Goal: Task Accomplishment & Management: Use online tool/utility

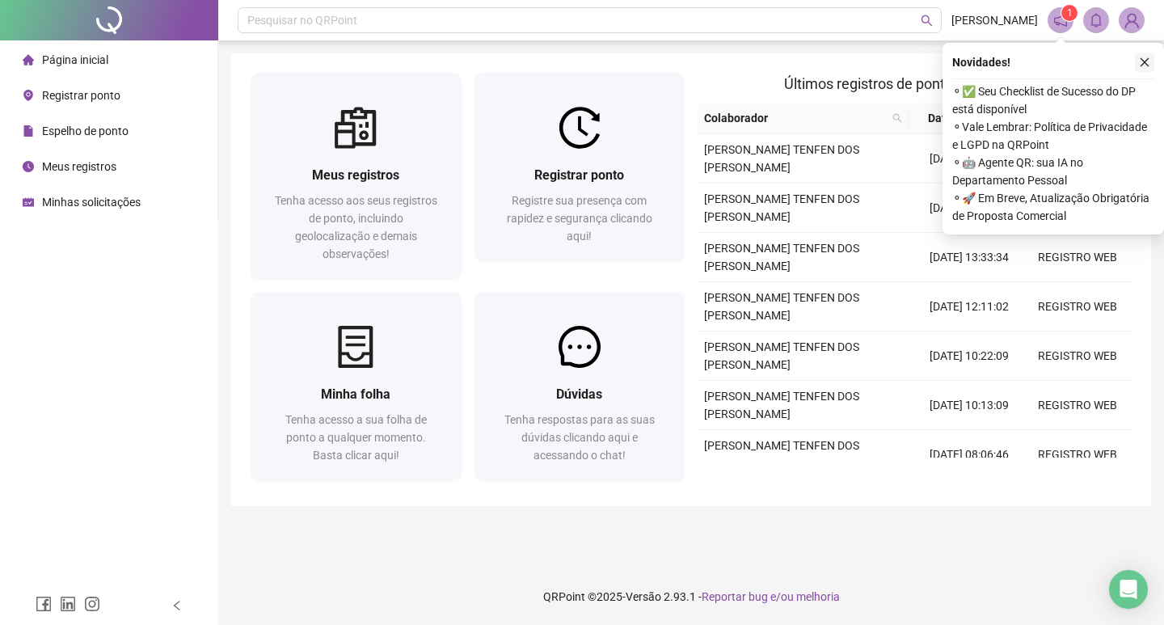
click at [1145, 60] on icon "close" at bounding box center [1144, 62] width 11 height 11
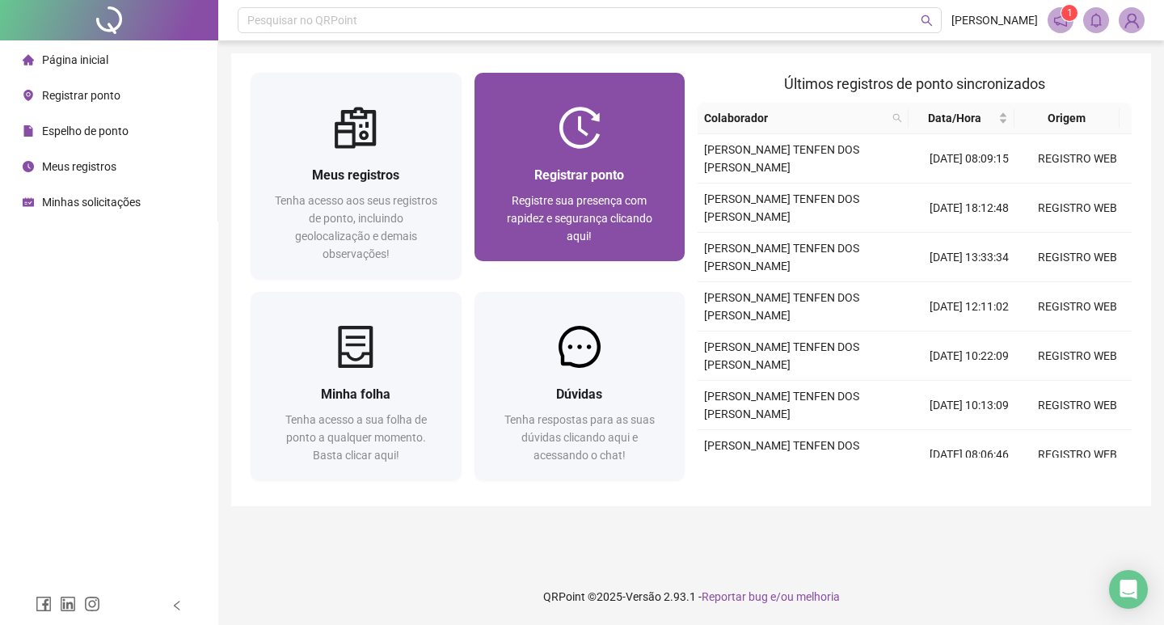
click at [548, 151] on div "Registrar ponto Registre sua presença com rapidez e segurança clicando aqui!" at bounding box center [579, 205] width 211 height 112
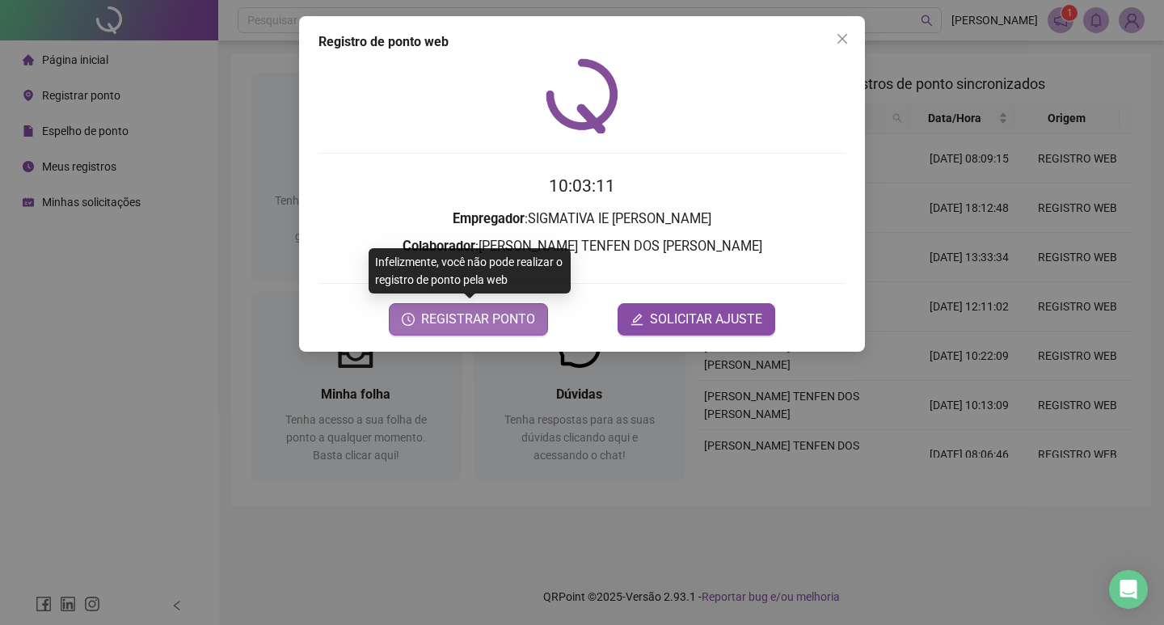
click at [491, 310] on span "REGISTRAR PONTO" at bounding box center [478, 319] width 114 height 19
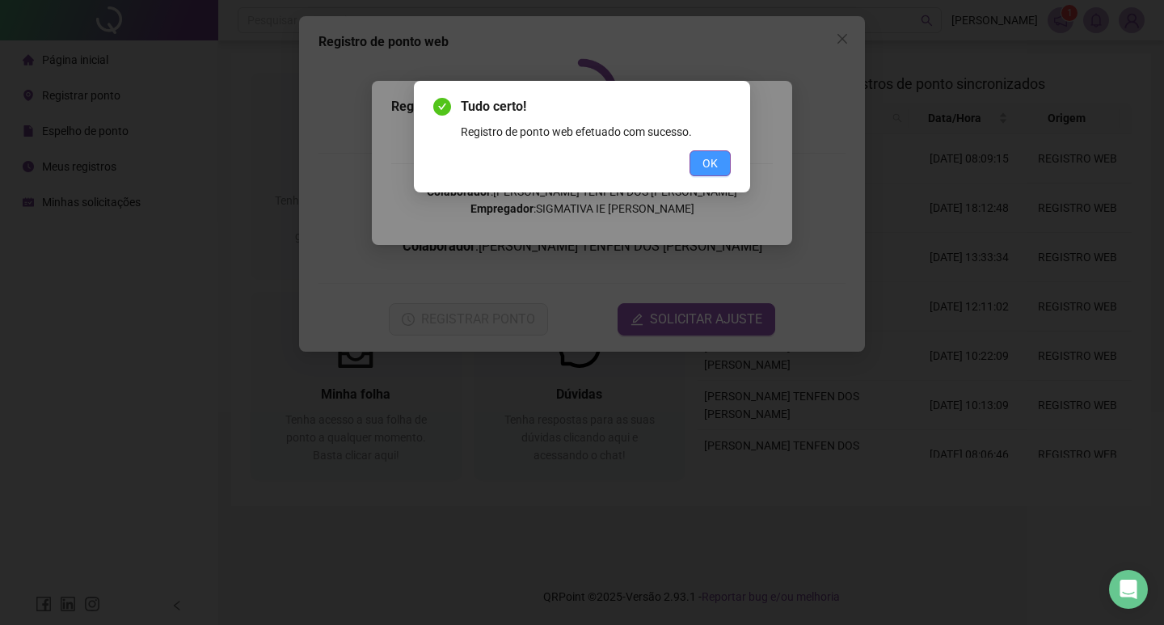
click at [696, 165] on button "OK" at bounding box center [709, 163] width 41 height 26
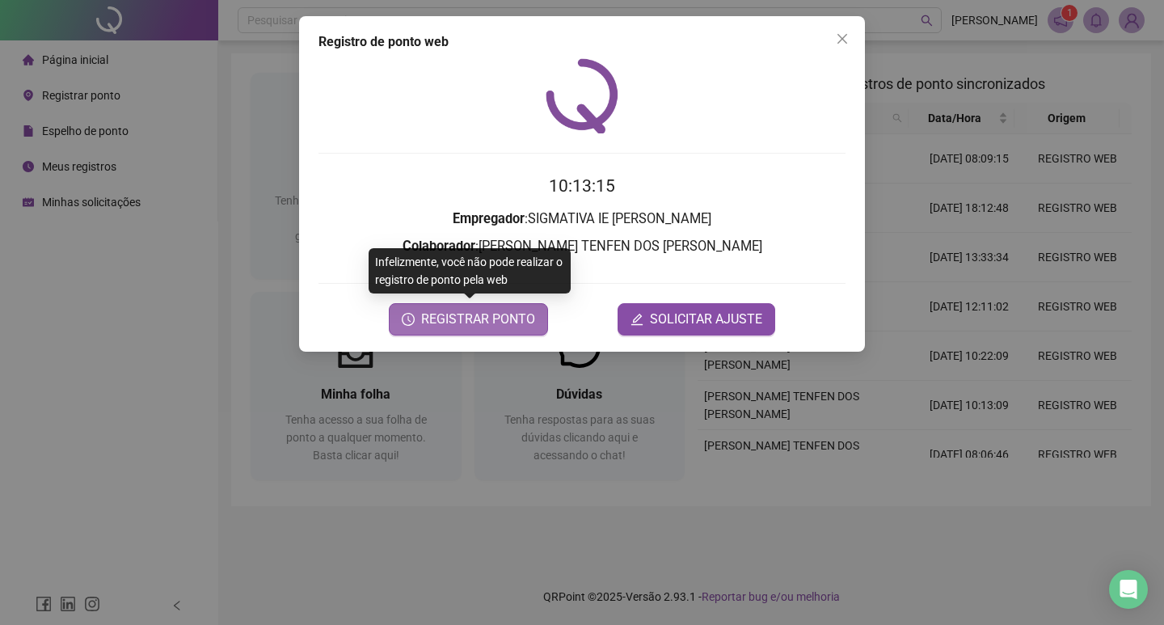
click at [497, 316] on span "REGISTRAR PONTO" at bounding box center [478, 319] width 114 height 19
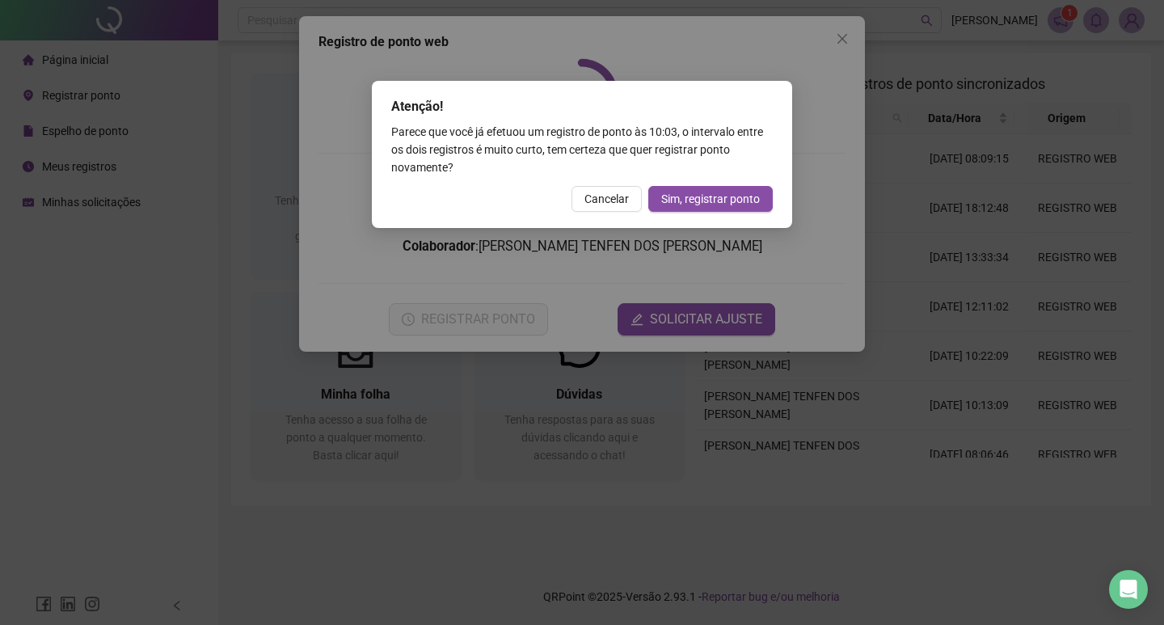
click at [677, 212] on div "Atenção! Parece que você já efetuou um registro de ponto às 10:03 , o intervalo…" at bounding box center [582, 154] width 420 height 147
click at [679, 209] on button "Sim, registrar ponto" at bounding box center [710, 199] width 124 height 26
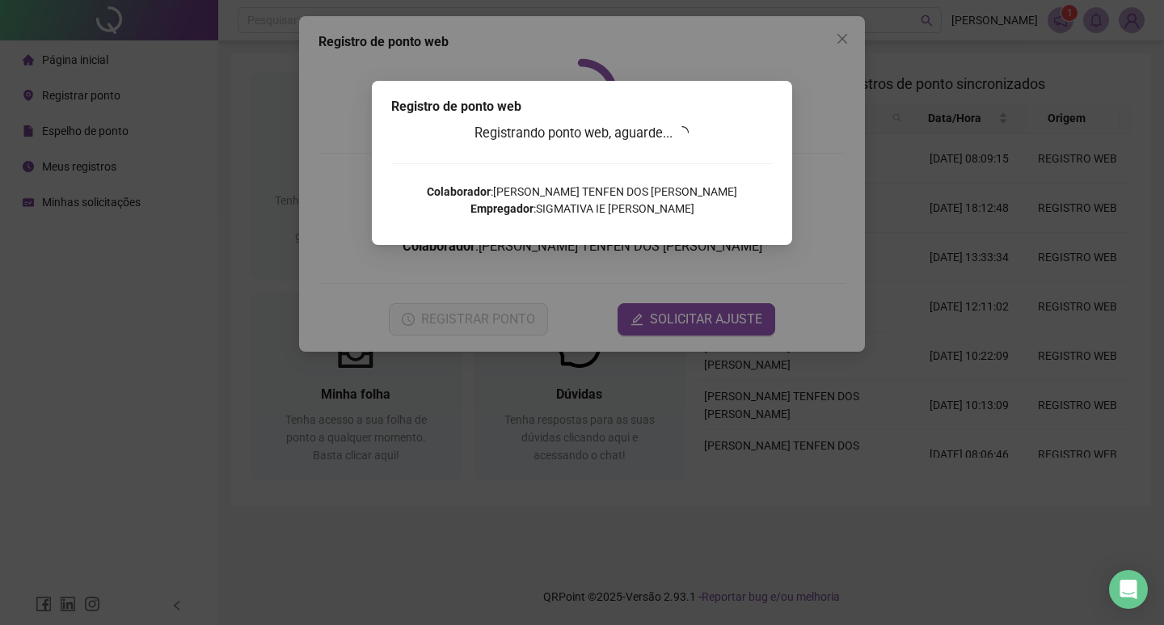
click at [680, 207] on p "Colaborador : [PERSON_NAME] TENFEN DOS [PERSON_NAME] Empregador : SIGMATIVA IE …" at bounding box center [581, 200] width 381 height 34
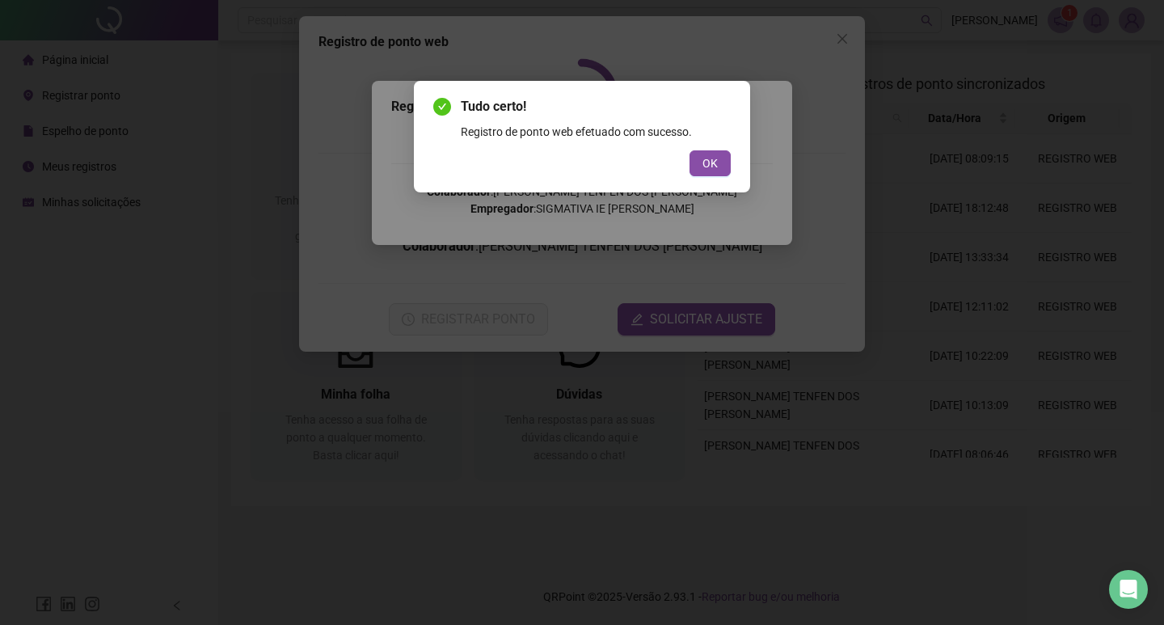
drag, startPoint x: 720, startPoint y: 168, endPoint x: 777, endPoint y: 101, distance: 88.3
click at [722, 167] on button "OK" at bounding box center [709, 163] width 41 height 26
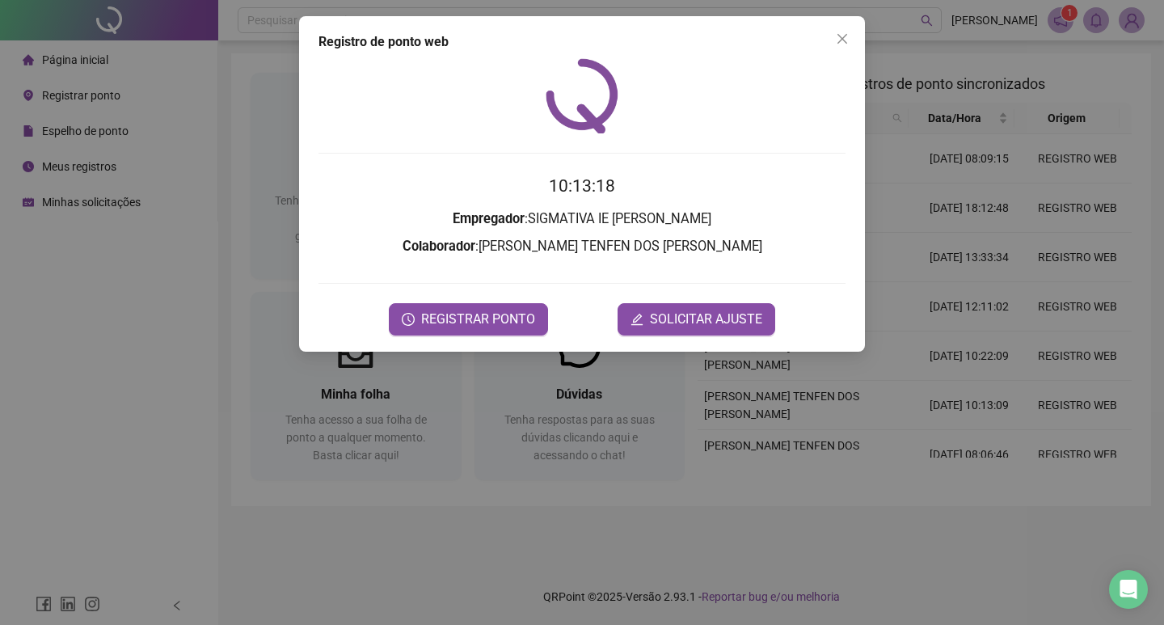
click at [837, 46] on button "Close" at bounding box center [842, 39] width 26 height 26
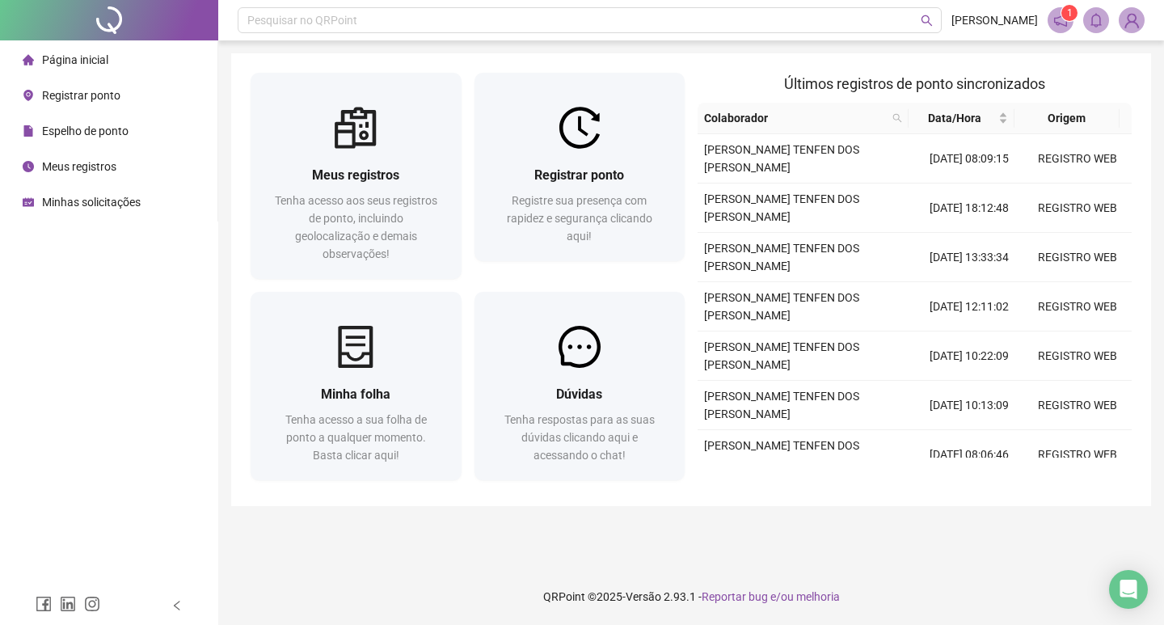
drag, startPoint x: 177, startPoint y: 249, endPoint x: 183, endPoint y: 243, distance: 8.6
click at [179, 247] on div "Página inicial Registrar ponto Espelho de ponto Meus registros Minhas solicitaç…" at bounding box center [109, 293] width 218 height 586
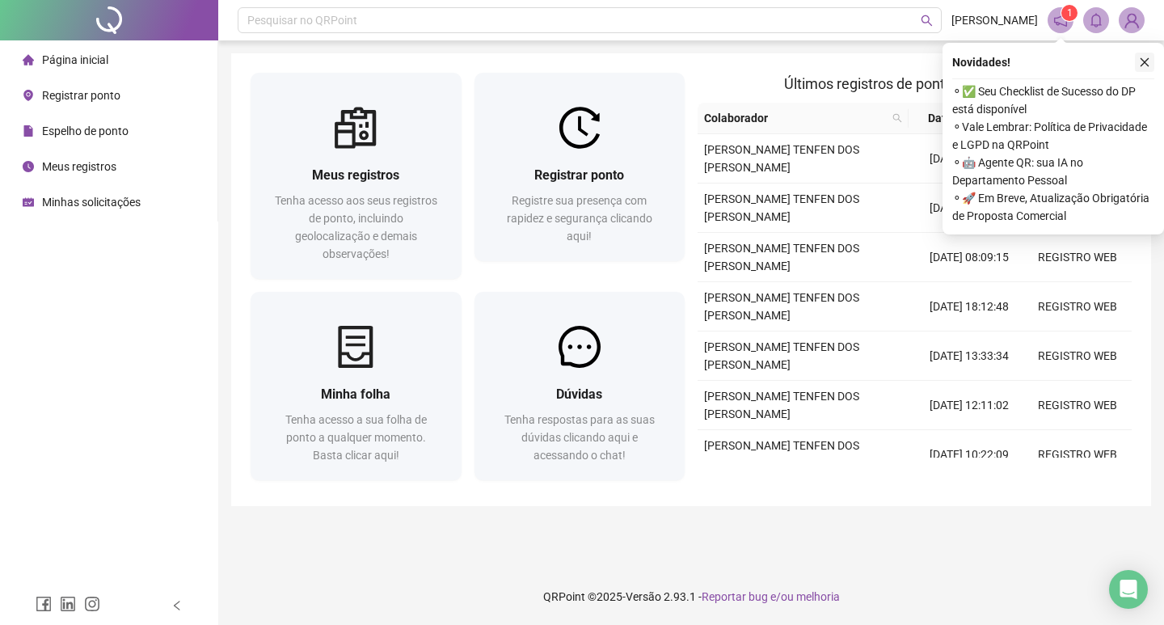
click at [1145, 62] on icon "close" at bounding box center [1144, 62] width 11 height 11
